Goal: Register for event/course

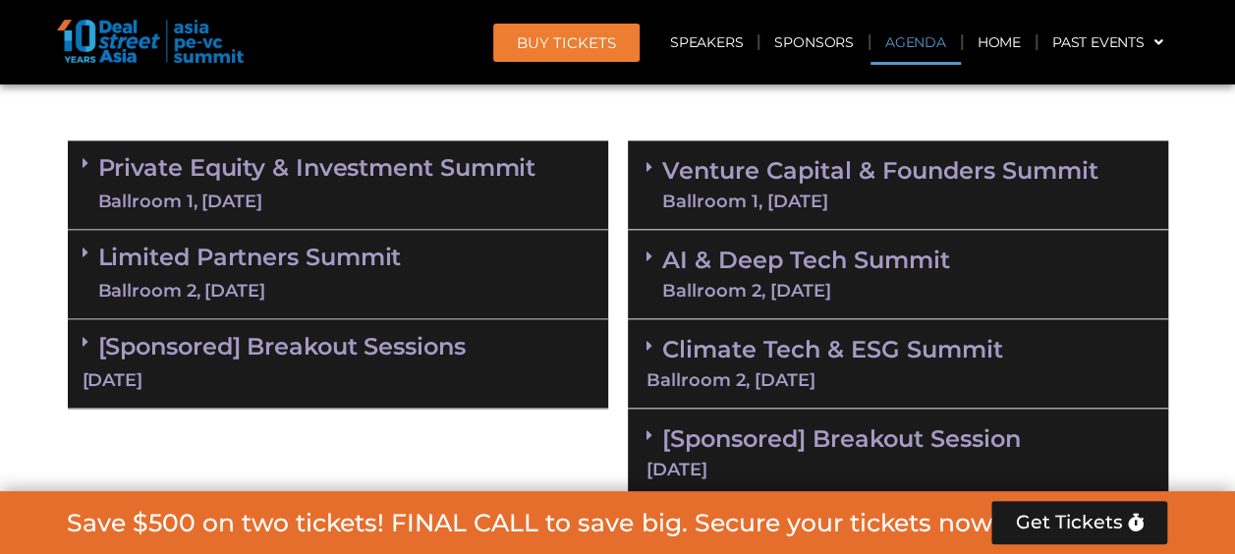
scroll to position [1179, 0]
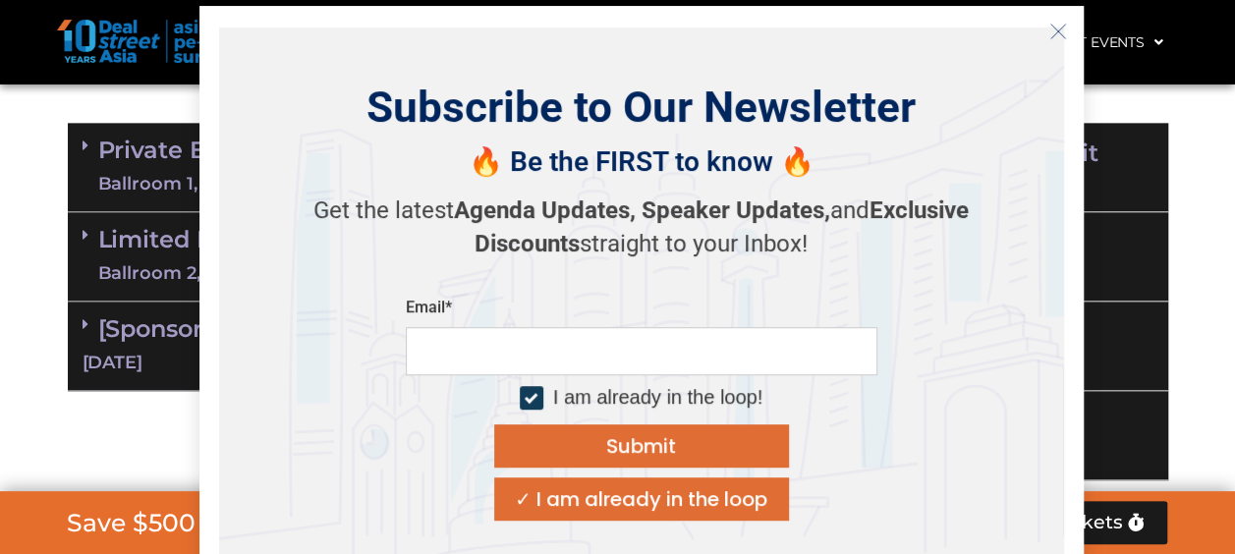
click at [69, 428] on div "Private Equity & Investment Summit Ballroom 1, 10 Sept 8:00 am – 9:00 am | Regi…" at bounding box center [338, 301] width 560 height 377
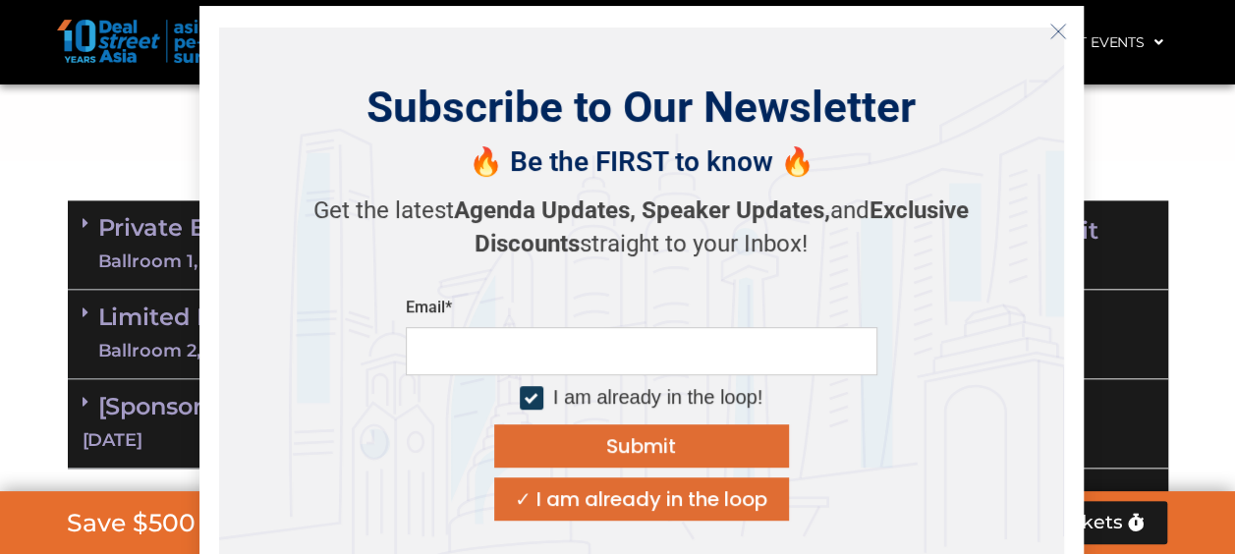
scroll to position [982, 0]
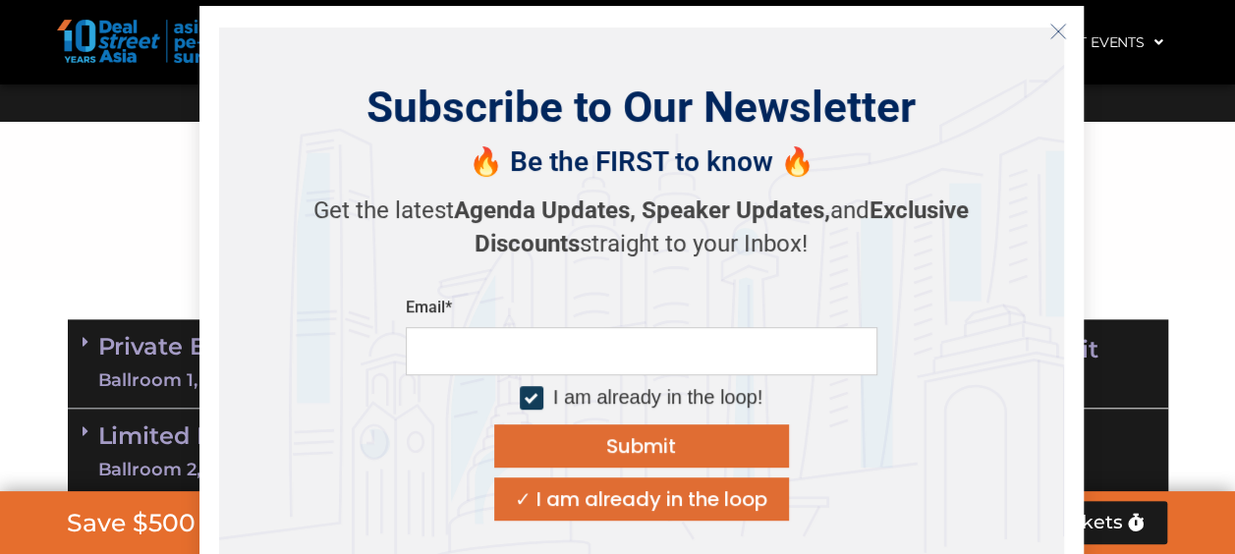
click at [1055, 36] on icon "Close" at bounding box center [1058, 32] width 18 height 18
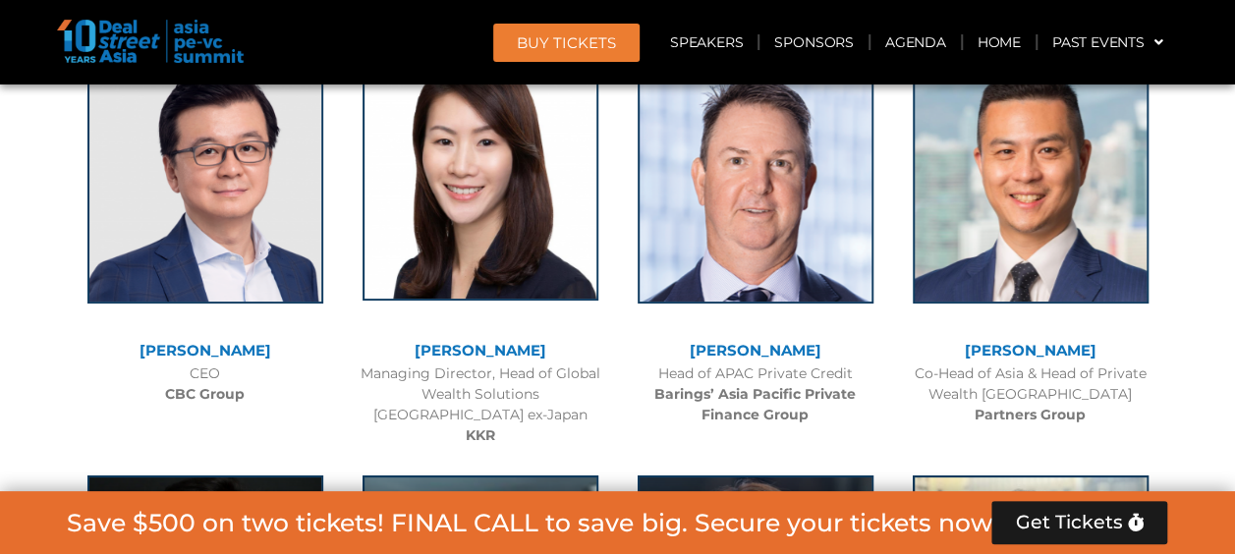
scroll to position [3635, 0]
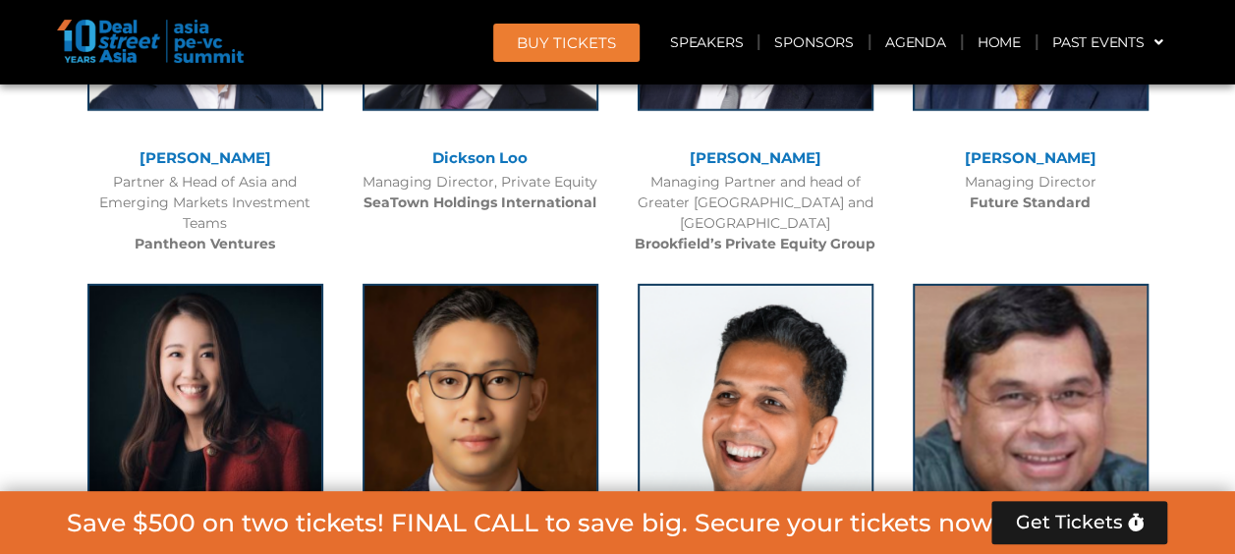
scroll to position [7368, 0]
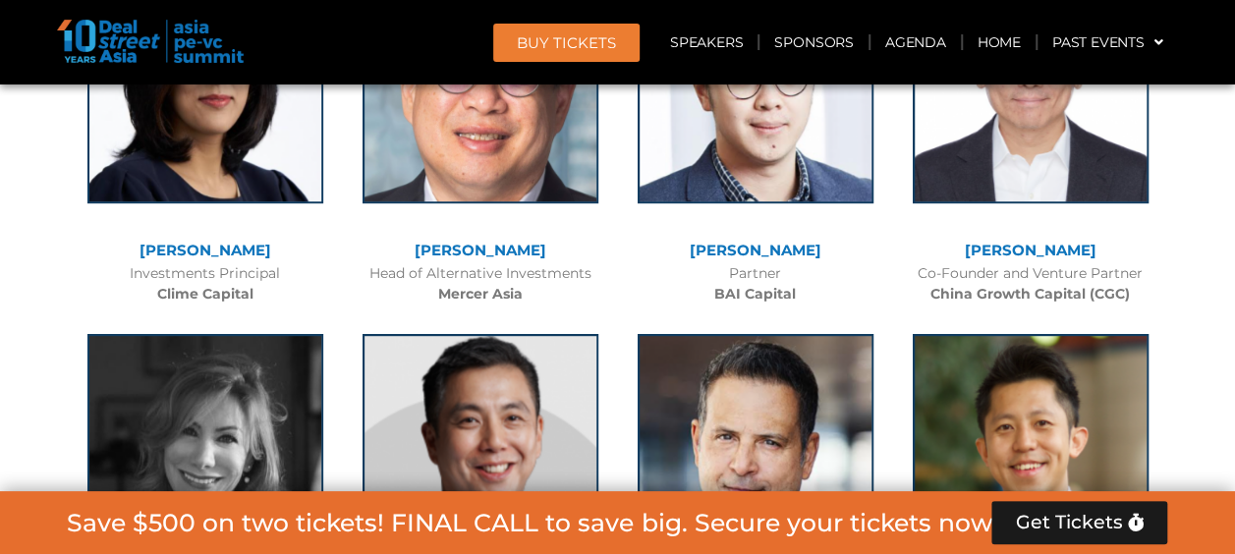
scroll to position [7957, 0]
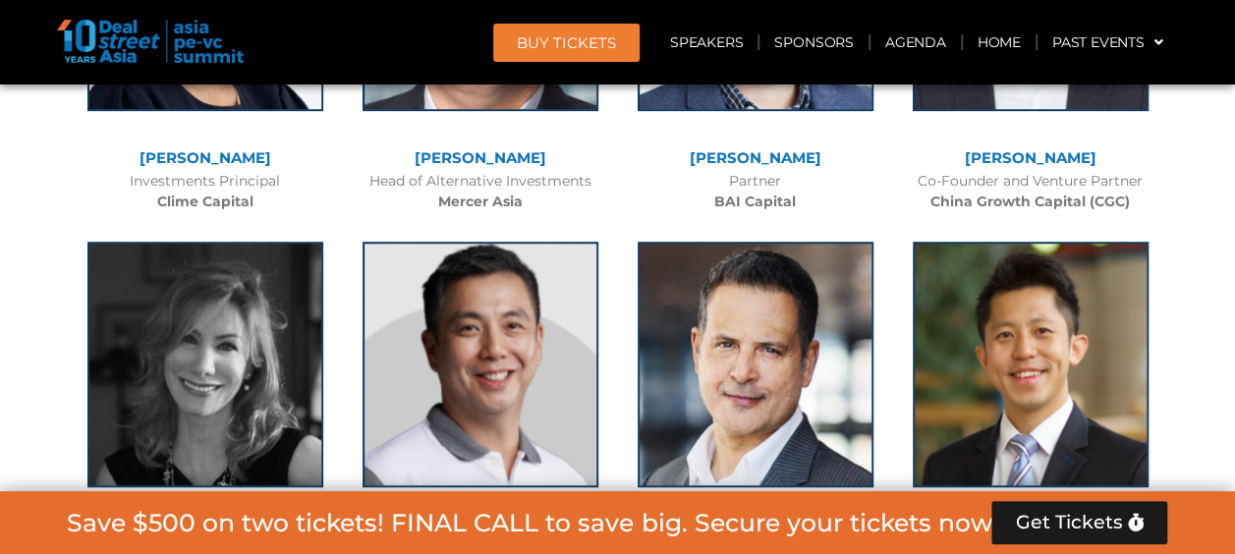
scroll to position [7957, 0]
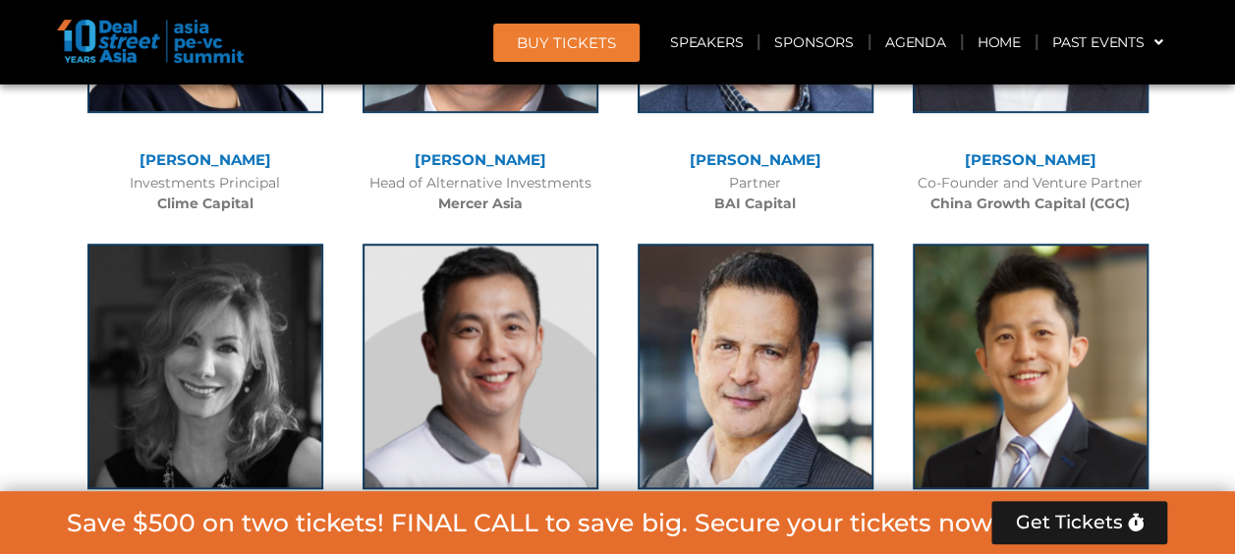
scroll to position [7957, 0]
